Goal: Find specific page/section: Find specific page/section

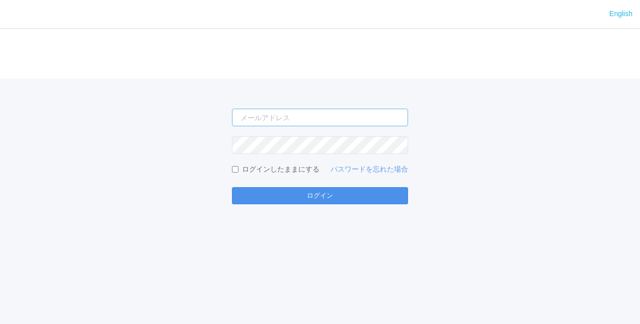
type input "[PERSON_NAME][EMAIL_ADDRESS][DOMAIN_NAME]"
click at [290, 203] on button "ログイン" at bounding box center [320, 195] width 176 height 17
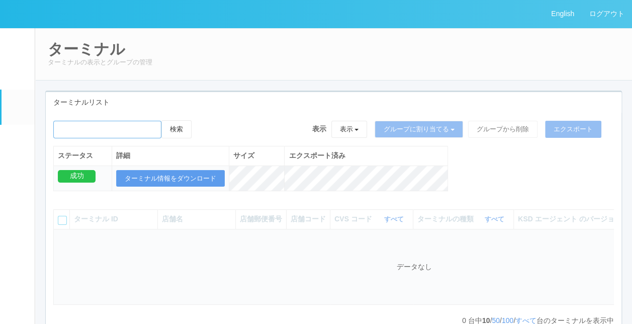
click at [56, 124] on input "emailSearch" at bounding box center [107, 130] width 108 height 18
type input "コープさっぽろ"
click at [161, 120] on button "検索" at bounding box center [176, 129] width 30 height 18
click at [190, 132] on button "検索" at bounding box center [176, 129] width 30 height 18
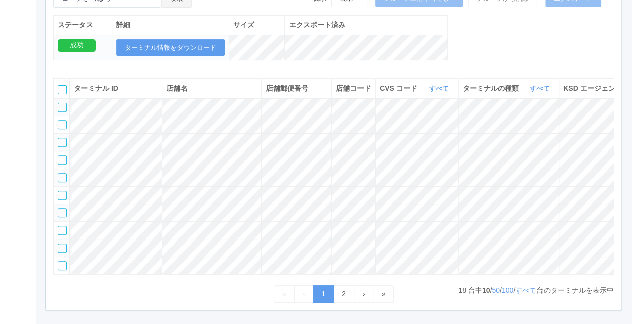
scroll to position [151, 0]
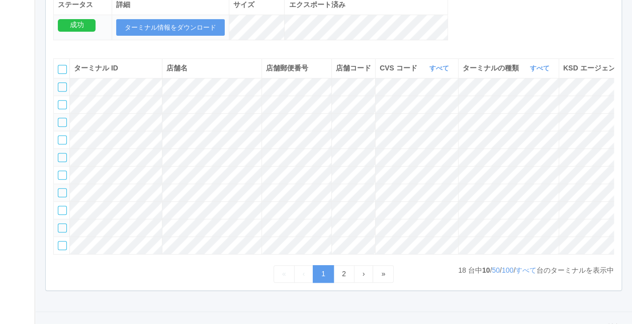
click at [187, 219] on tr at bounding box center [438, 210] width 768 height 18
click at [60, 215] on div at bounding box center [62, 210] width 9 height 9
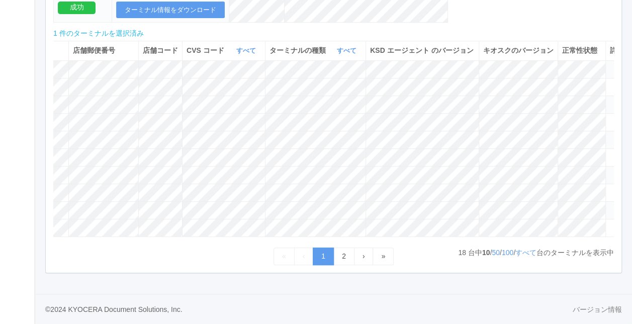
scroll to position [0, 206]
click at [597, 188] on icon at bounding box center [597, 188] width 0 height 0
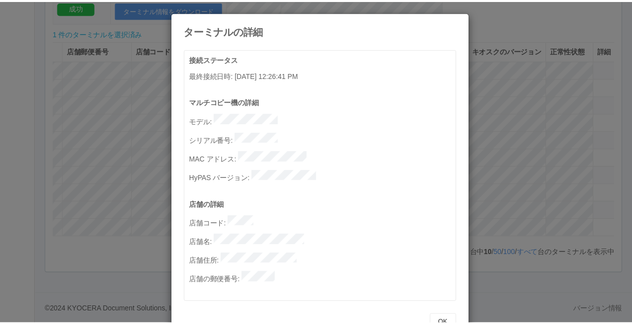
scroll to position [0, 0]
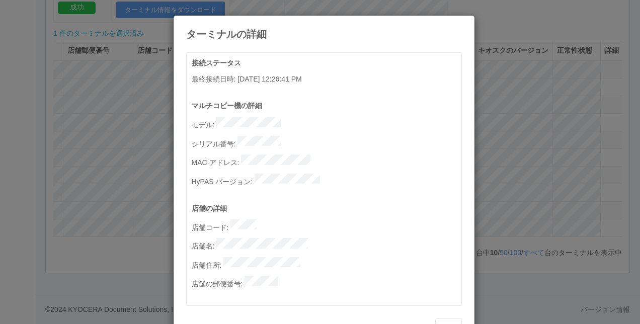
click at [462, 23] on icon at bounding box center [462, 23] width 0 height 0
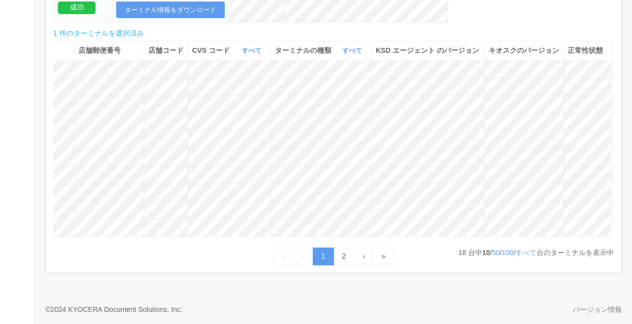
scroll to position [0, 206]
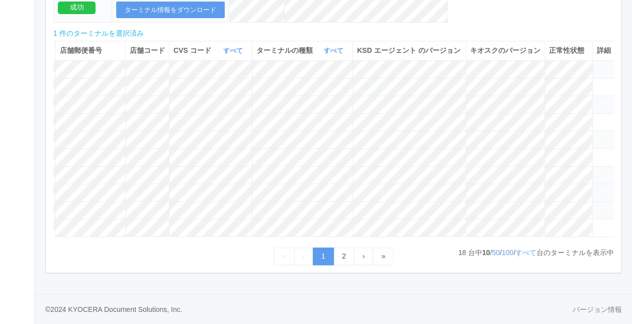
click at [597, 188] on icon at bounding box center [597, 188] width 0 height 0
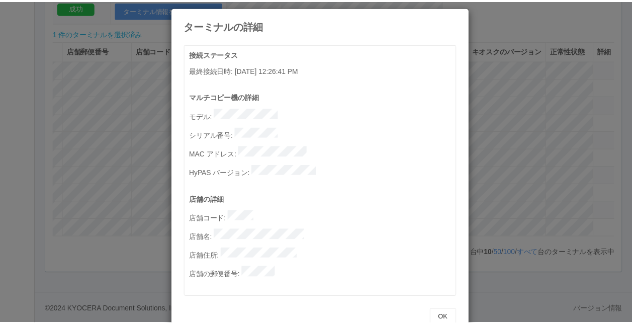
scroll to position [11, 0]
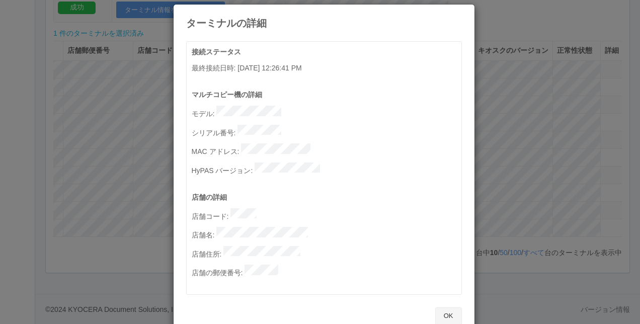
click at [449, 307] on button "OK" at bounding box center [448, 315] width 27 height 17
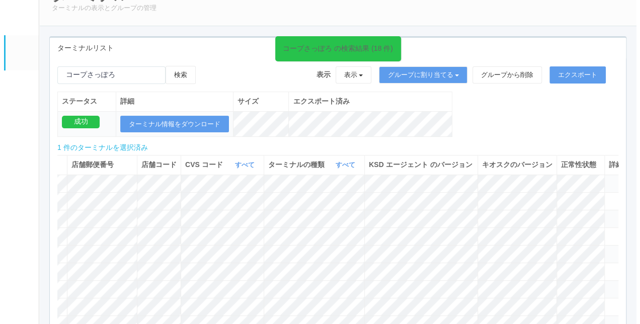
scroll to position [0, 0]
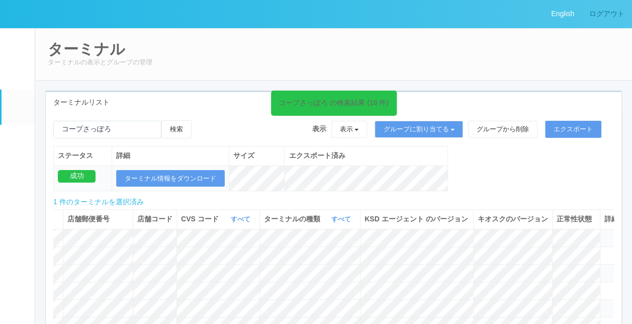
click at [610, 11] on link "ログアウト" at bounding box center [607, 14] width 50 height 28
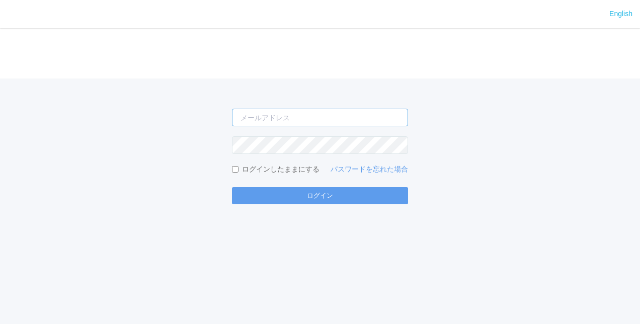
type input "[PERSON_NAME][EMAIL_ADDRESS][DOMAIN_NAME]"
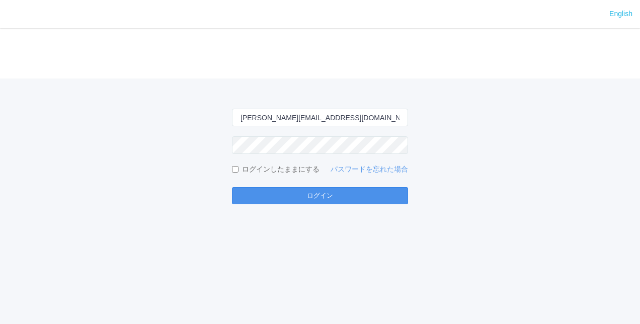
click at [267, 190] on button "ログイン" at bounding box center [320, 195] width 176 height 17
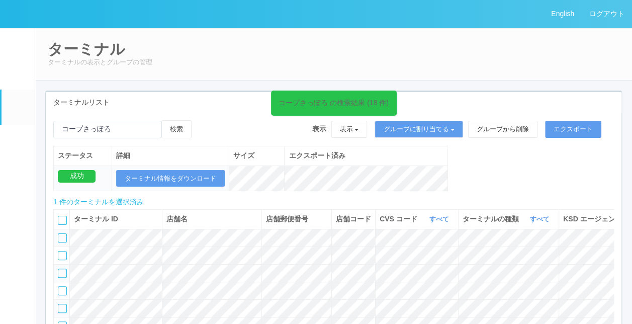
click at [310, 102] on div "コープさっぽろ の検索結果 (18 件)" at bounding box center [334, 103] width 110 height 11
click at [394, 98] on icon at bounding box center [395, 97] width 2 height 8
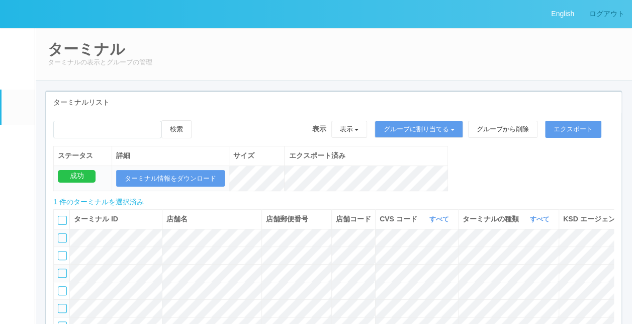
click at [600, 24] on link "ログアウト" at bounding box center [607, 14] width 50 height 28
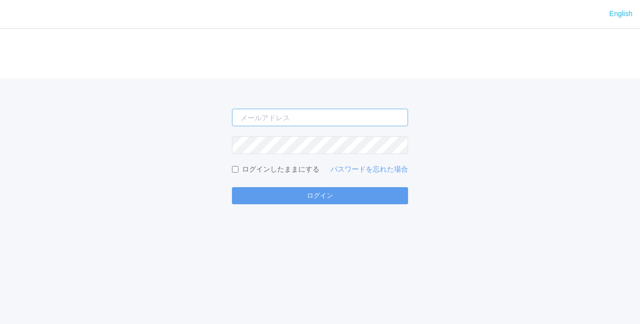
type input "[PERSON_NAME][EMAIL_ADDRESS][DOMAIN_NAME]"
